Goal: Information Seeking & Learning: Learn about a topic

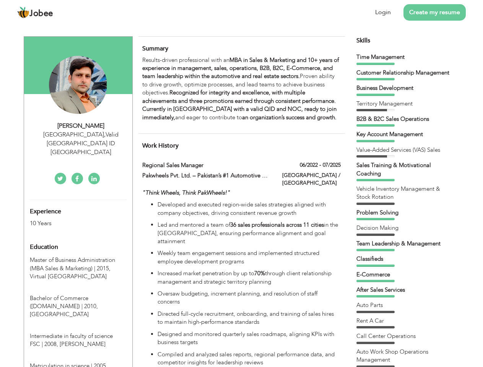
click at [78, 134] on div "[GEOGRAPHIC_DATA] , Valid [GEOGRAPHIC_DATA] ID [GEOGRAPHIC_DATA]" at bounding box center [81, 143] width 102 height 26
click at [81, 126] on div "[PERSON_NAME]" at bounding box center [81, 126] width 102 height 9
click at [81, 135] on div "[GEOGRAPHIC_DATA] , Valid [GEOGRAPHIC_DATA] ID [GEOGRAPHIC_DATA]" at bounding box center [81, 143] width 102 height 26
click at [78, 200] on div "Experience 10 Years" at bounding box center [69, 214] width 90 height 28
click at [69, 219] on div "10 Years" at bounding box center [69, 223] width 79 height 9
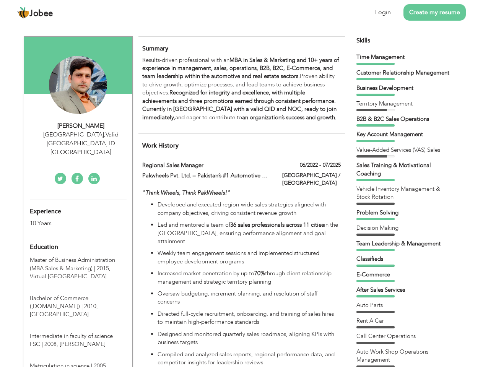
click at [78, 239] on div "Education" at bounding box center [69, 246] width 90 height 15
click at [78, 256] on span "Master of Business Administration (MBA Sales & Marketing) | 2015," at bounding box center [72, 264] width 85 height 16
click at [78, 294] on span "Bachelor of Commerce ([DOMAIN_NAME]) | 2010," at bounding box center [64, 302] width 68 height 16
click at [78, 332] on span "Intermediate in faculty of science FSC | 2008," at bounding box center [71, 340] width 83 height 16
click at [78, 362] on span "Matriculation in science | 2005," at bounding box center [69, 366] width 78 height 8
